Goal: Task Accomplishment & Management: Use online tool/utility

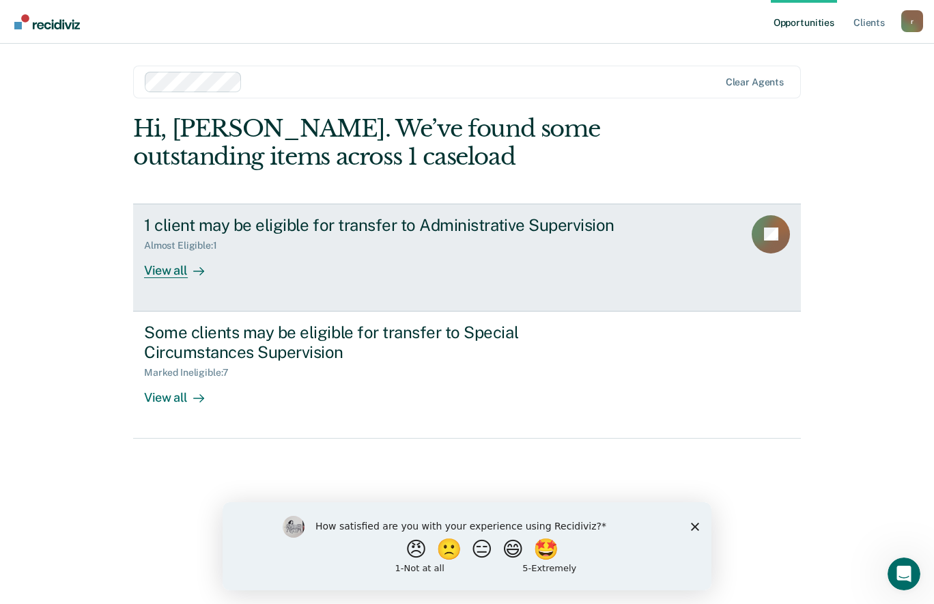
click at [449, 303] on link "1 client may be eligible for transfer to Administrative Supervision Almost Elig…" at bounding box center [467, 258] width 668 height 108
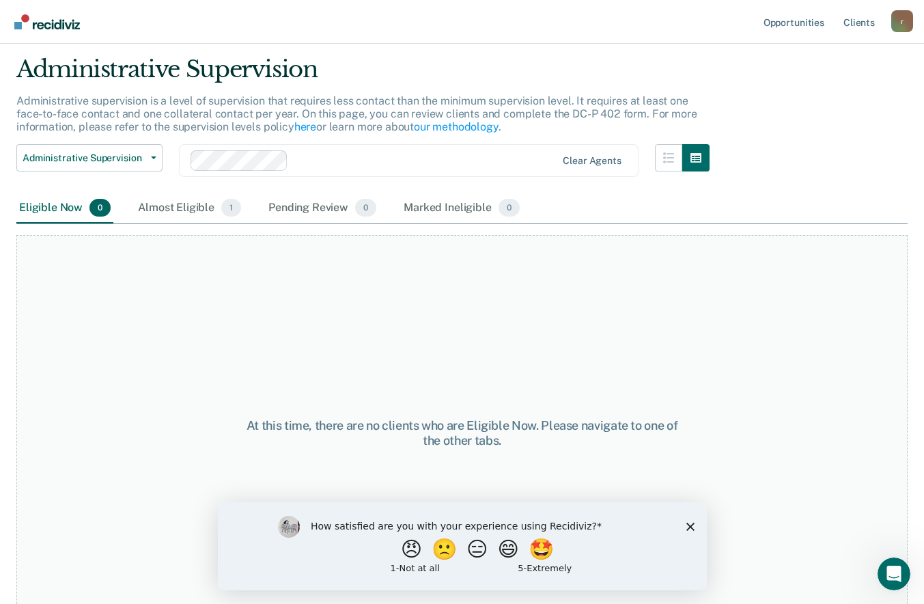
scroll to position [66, 0]
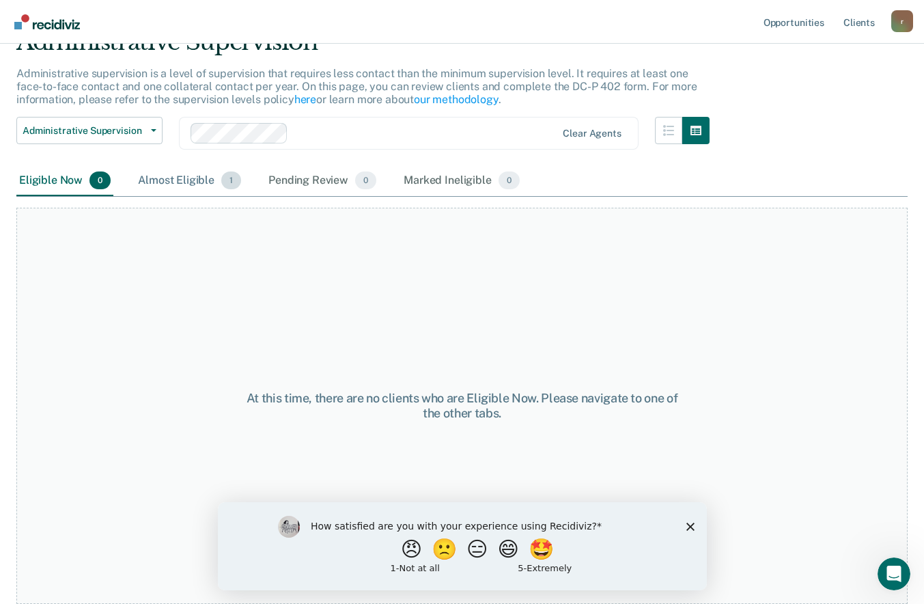
click at [206, 184] on div "Almost Eligible 1" at bounding box center [189, 181] width 109 height 30
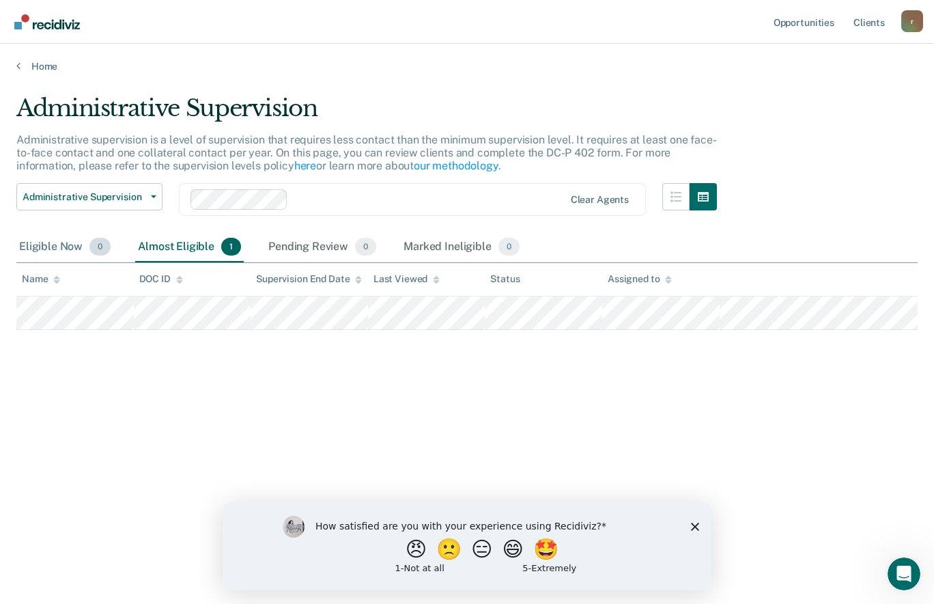
click at [67, 250] on div "Eligible Now 0" at bounding box center [64, 247] width 97 height 30
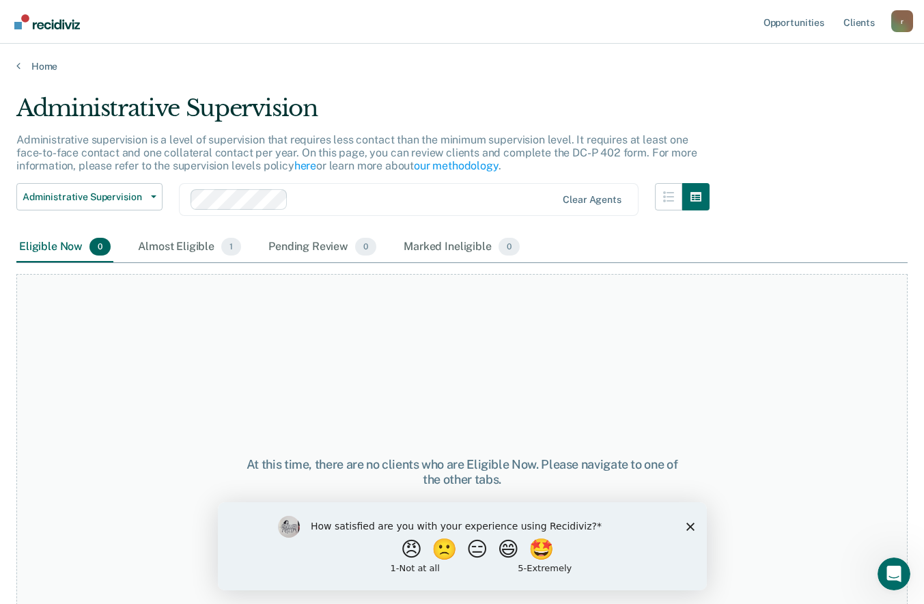
click at [15, 63] on div "Home" at bounding box center [462, 58] width 924 height 29
click at [20, 67] on icon at bounding box center [18, 65] width 4 height 11
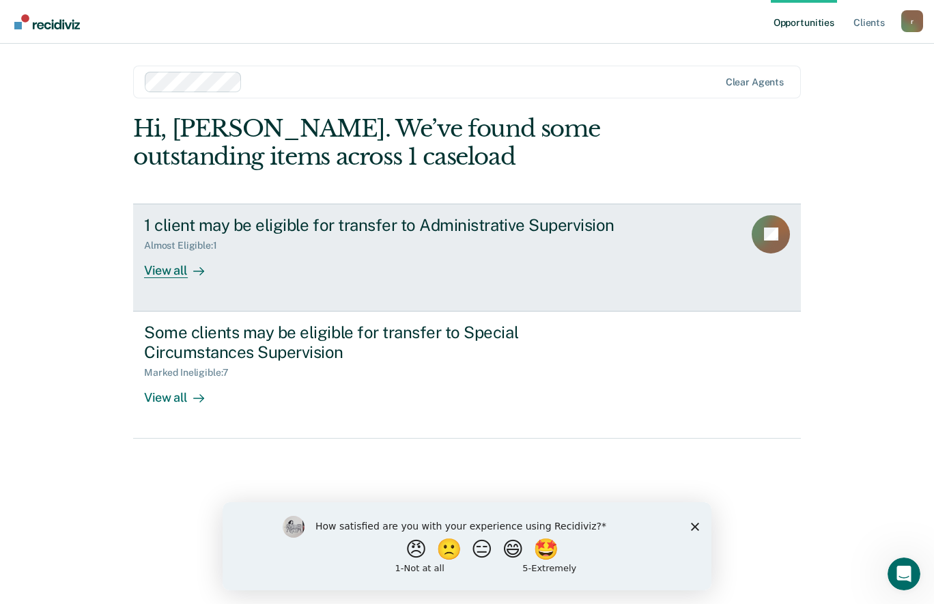
click at [337, 279] on link "1 client may be eligible for transfer to Administrative Supervision Almost Elig…" at bounding box center [467, 258] width 668 height 108
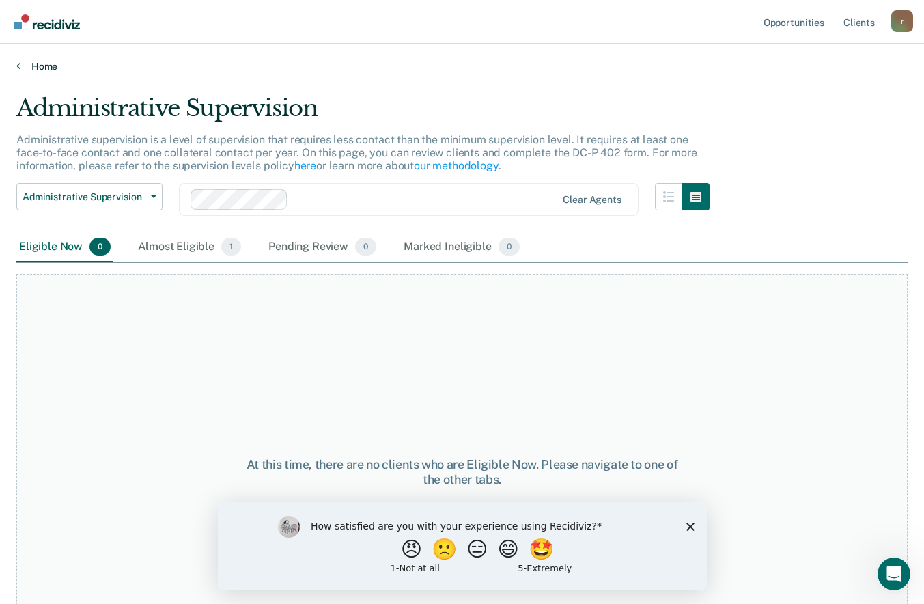
click at [20, 71] on link "Home" at bounding box center [461, 66] width 891 height 12
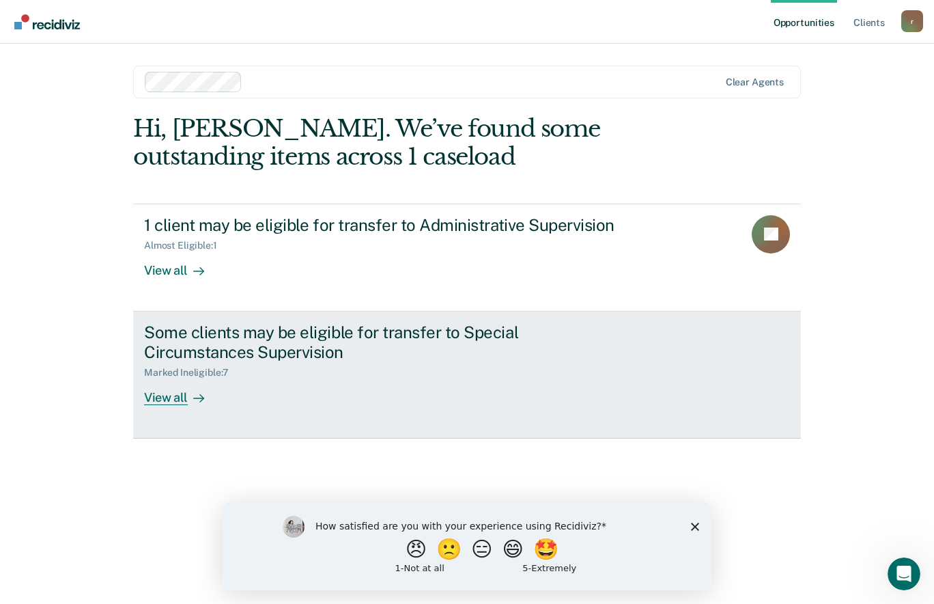
click at [375, 335] on div "Some clients may be eligible for transfer to Special Circumstances Supervision" at bounding box center [384, 342] width 480 height 40
